Goal: Transaction & Acquisition: Obtain resource

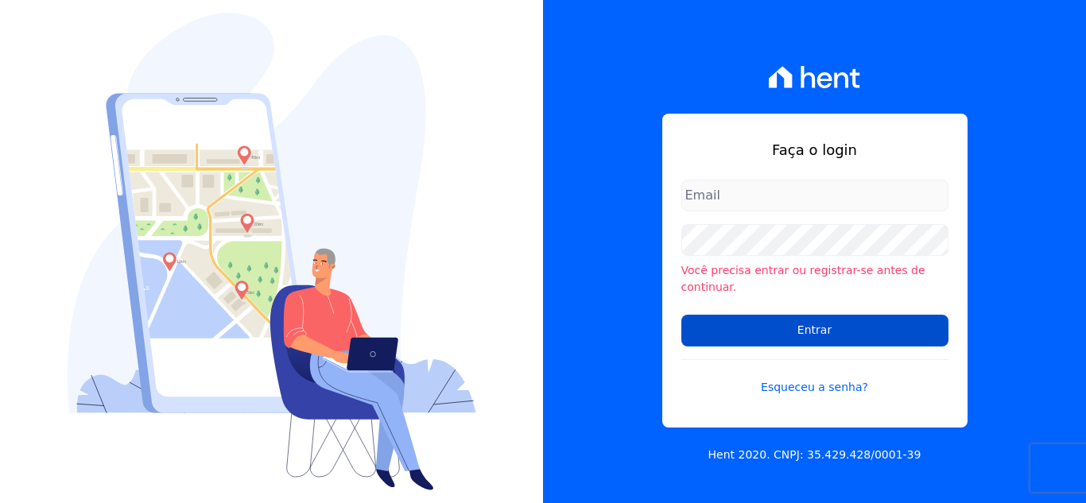
type input "[PERSON_NAME][EMAIL_ADDRESS][DOMAIN_NAME]"
click at [845, 317] on input "Entrar" at bounding box center [815, 331] width 267 height 32
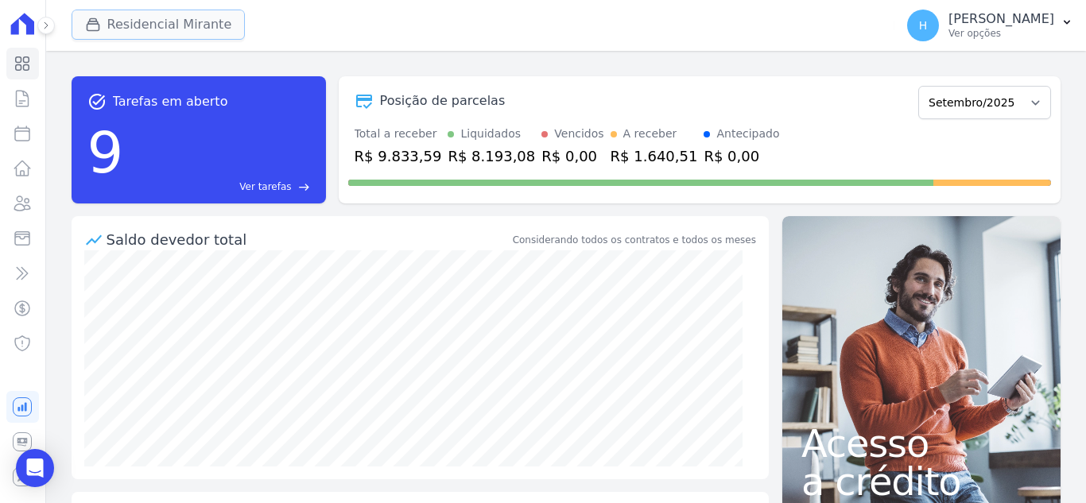
click at [109, 31] on button "Residencial Mirante" at bounding box center [159, 25] width 174 height 30
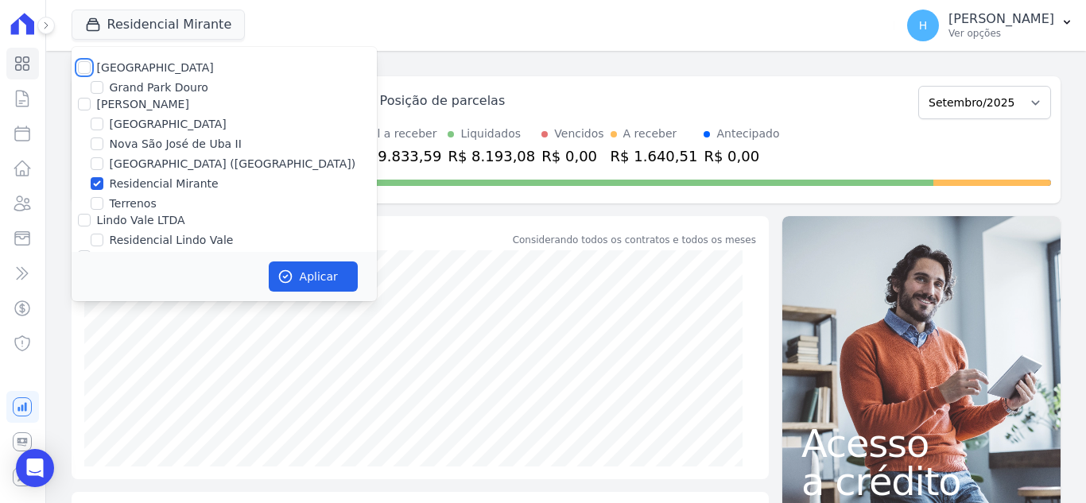
click at [84, 66] on input "Residencial Park" at bounding box center [84, 67] width 13 height 13
checkbox input "true"
click at [84, 110] on input "JG Freitas" at bounding box center [84, 104] width 13 height 13
checkbox input "true"
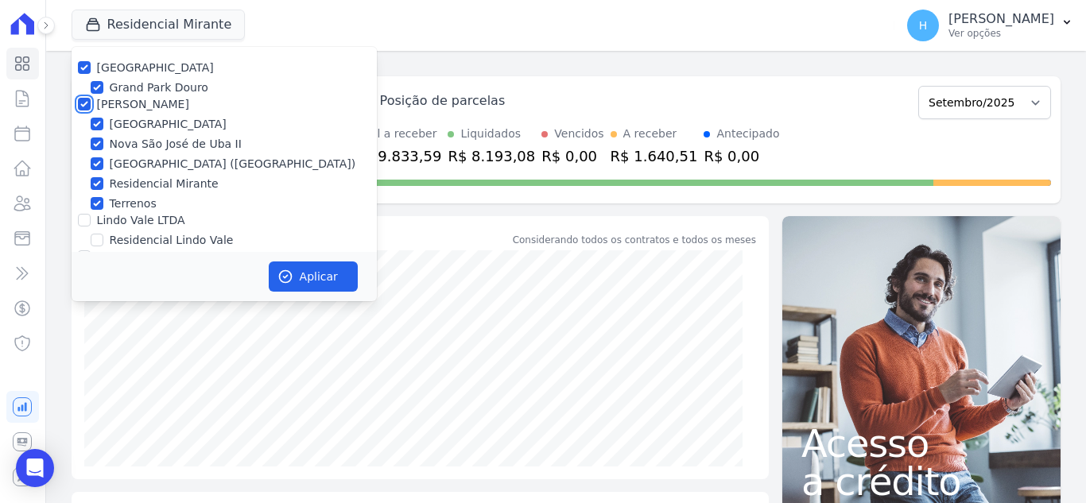
checkbox input "true"
click at [84, 217] on input "Lindo Vale LTDA" at bounding box center [84, 220] width 13 height 13
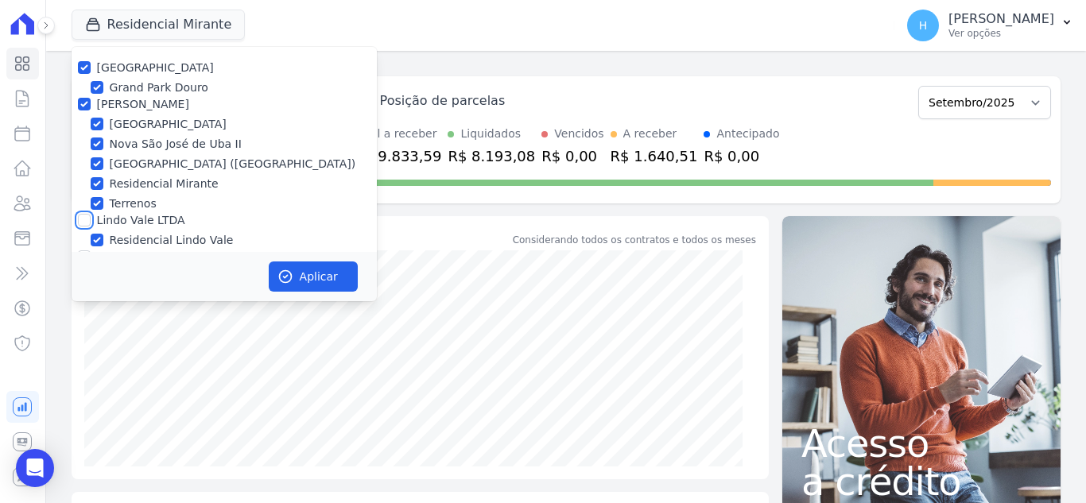
checkbox input "true"
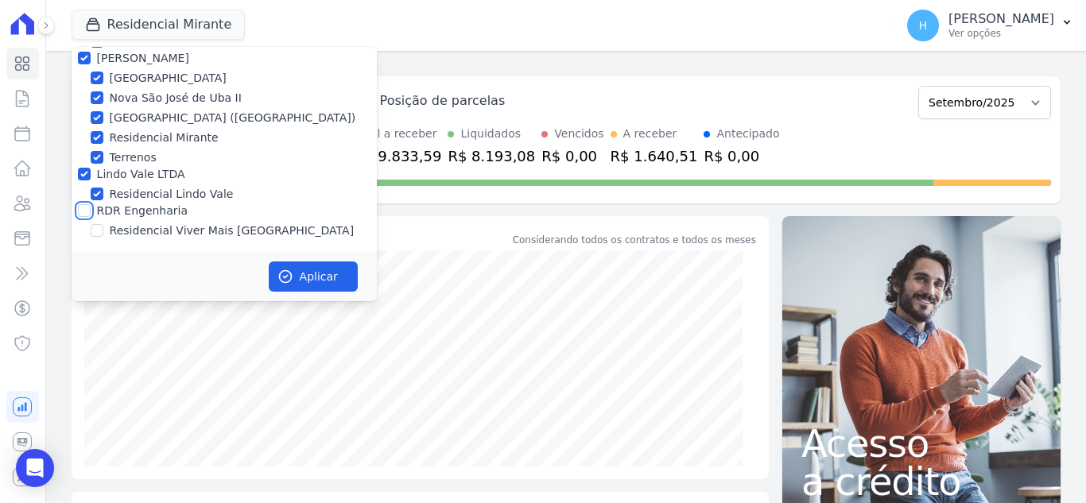
click at [83, 211] on input "RDR Engenharia" at bounding box center [84, 210] width 13 height 13
checkbox input "true"
click at [323, 277] on button "Aplicar" at bounding box center [313, 277] width 89 height 30
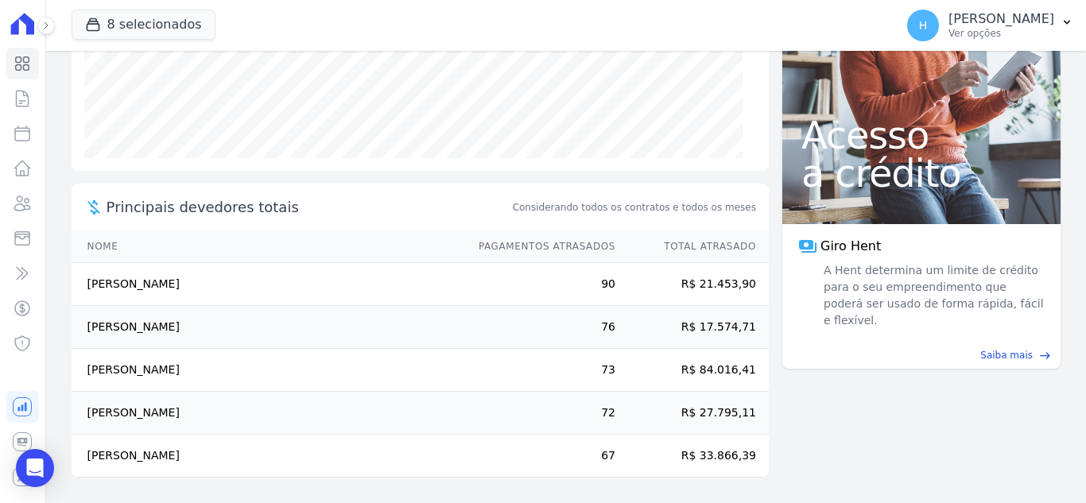
scroll to position [0, 0]
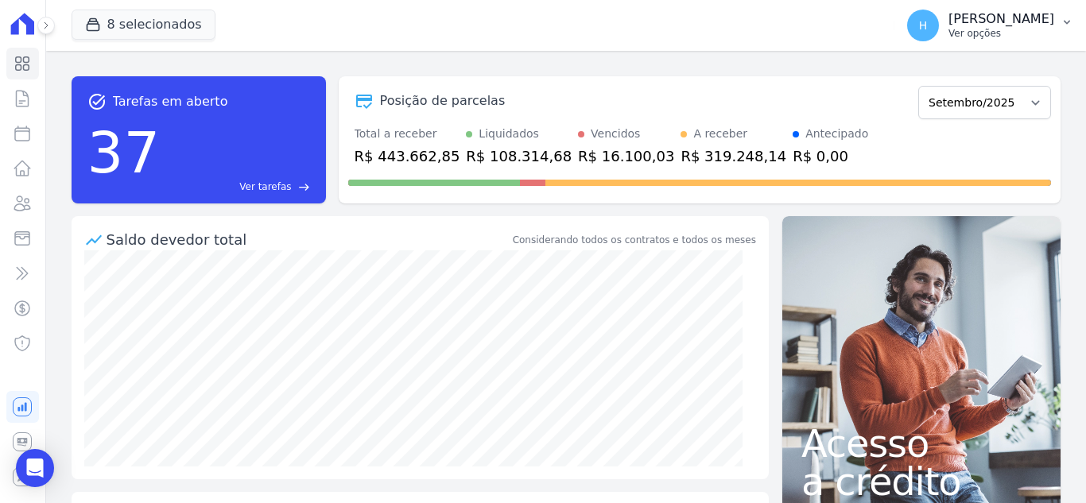
click at [1010, 34] on p "Ver opções" at bounding box center [1002, 33] width 106 height 13
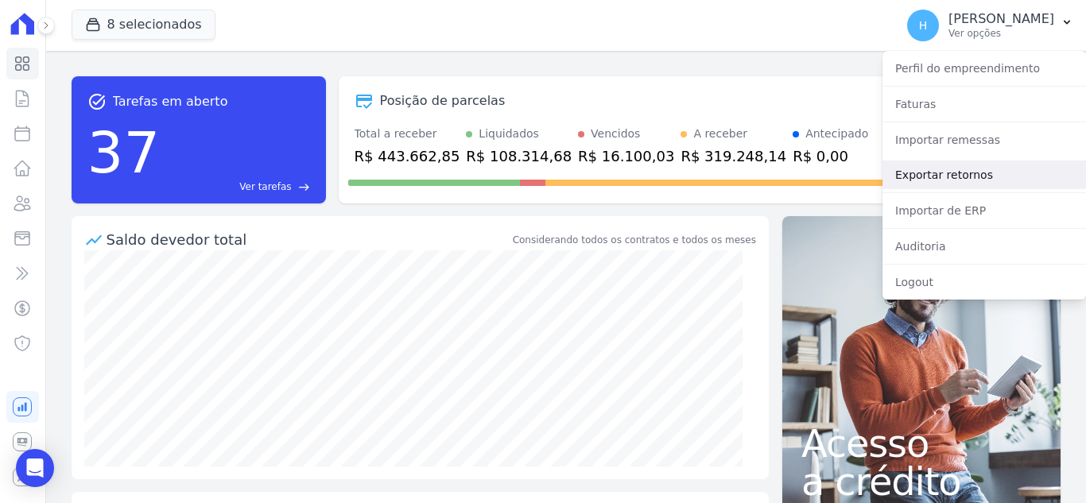
click at [979, 177] on link "Exportar retornos" at bounding box center [985, 175] width 204 height 29
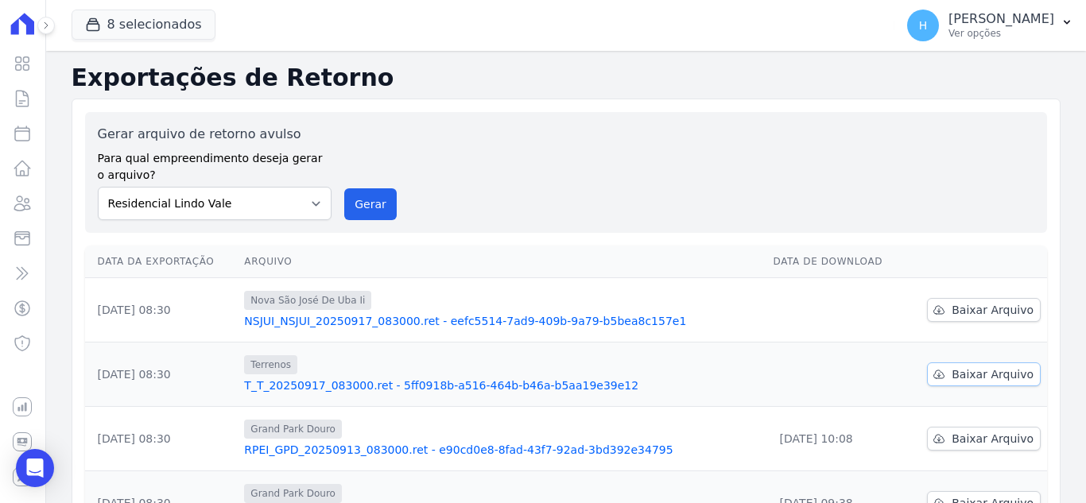
click at [964, 378] on span "Baixar Arquivo" at bounding box center [993, 375] width 82 height 16
click at [571, 165] on div "Gerar arquivo de retorno avulso Para qual empreendimento deseja gerar o arquivo…" at bounding box center [566, 172] width 937 height 95
click at [978, 321] on link "Baixar Arquivo" at bounding box center [984, 310] width 114 height 24
click at [77, 22] on button "8 selecionados" at bounding box center [144, 25] width 144 height 30
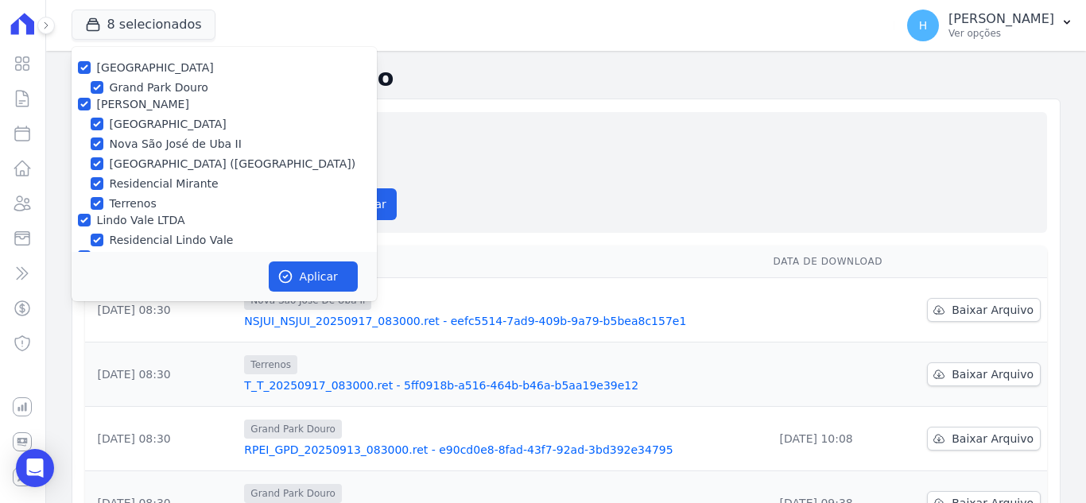
click at [489, 121] on div "Gerar arquivo de retorno avulso Para qual empreendimento deseja gerar o arquivo…" at bounding box center [566, 172] width 962 height 121
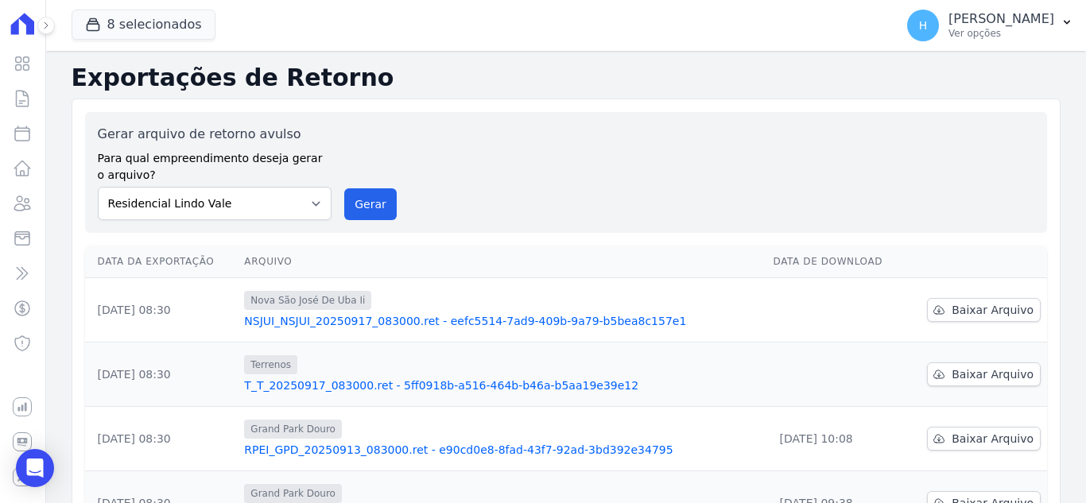
click at [884, 146] on div "Gerar arquivo de retorno avulso Para qual empreendimento deseja gerar o arquivo…" at bounding box center [566, 172] width 937 height 95
